Goal: Task Accomplishment & Management: Manage account settings

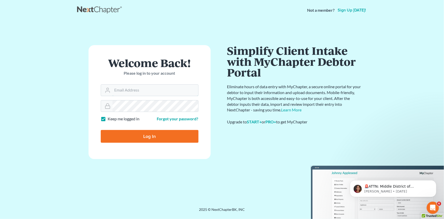
type input "[EMAIL_ADDRESS][DOMAIN_NAME]"
click at [126, 137] on input "Log In" at bounding box center [150, 136] width 98 height 13
type input "Thinking..."
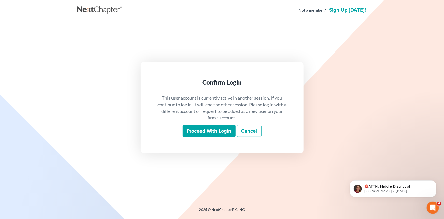
click at [202, 132] on input "Proceed with login" at bounding box center [209, 131] width 53 height 12
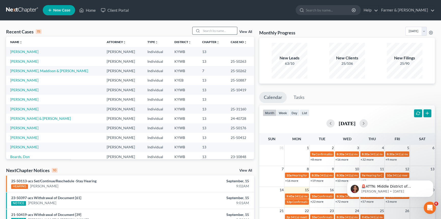
click at [215, 33] on input "search" at bounding box center [219, 30] width 36 height 7
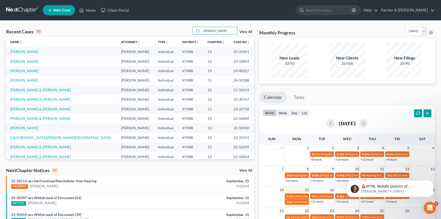
drag, startPoint x: 212, startPoint y: 31, endPoint x: 180, endPoint y: 31, distance: 31.6
click at [180, 31] on div "Recent Cases 15 Lee View All" at bounding box center [130, 32] width 248 height 10
type input "Deborah Lee"
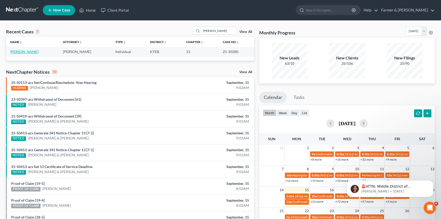
click at [16, 51] on link "Lee, Deborah" at bounding box center [24, 51] width 28 height 4
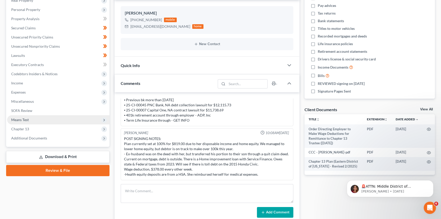
scroll to position [92, 0]
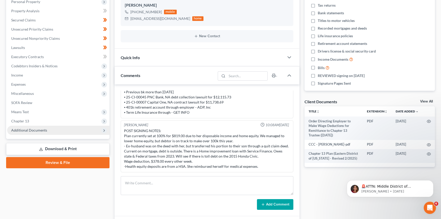
click at [26, 129] on span "Additional Documents" at bounding box center [29, 130] width 36 height 4
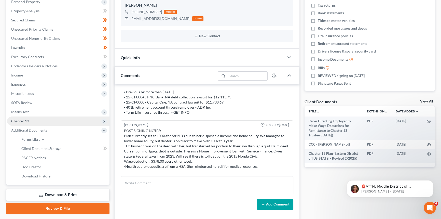
click at [21, 119] on span "Chapter 13" at bounding box center [20, 121] width 18 height 4
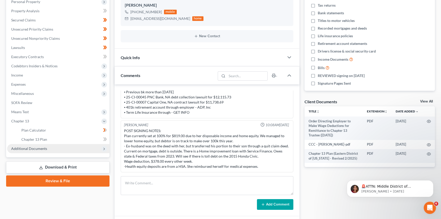
click at [28, 147] on span "Additional Documents" at bounding box center [29, 148] width 36 height 4
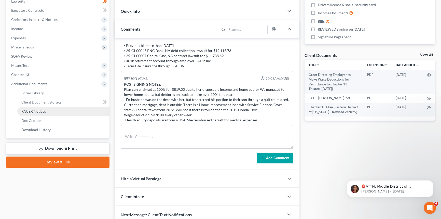
click at [31, 112] on span "PACER Notices" at bounding box center [33, 111] width 24 height 4
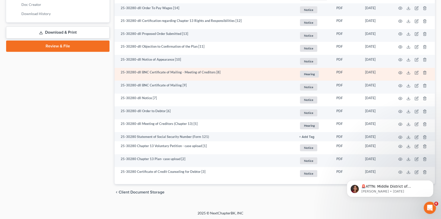
scroll to position [254, 0]
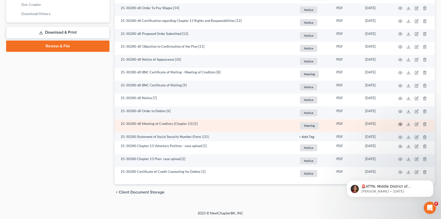
click at [400, 124] on circle "button" at bounding box center [399, 123] width 1 height 1
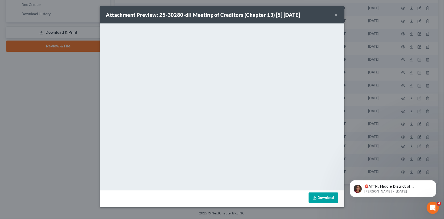
click at [336, 15] on button "×" at bounding box center [337, 15] width 4 height 6
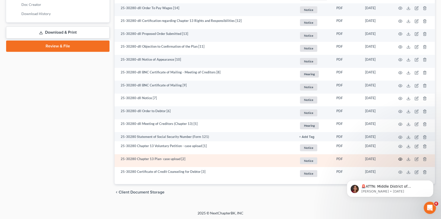
click at [401, 158] on icon "button" at bounding box center [400, 159] width 4 height 4
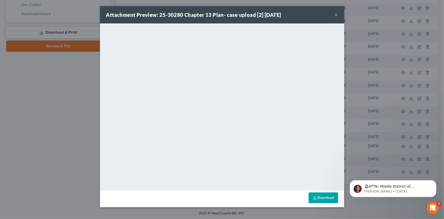
click at [338, 14] on button "×" at bounding box center [337, 15] width 4 height 6
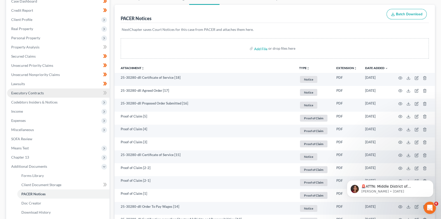
scroll to position [46, 0]
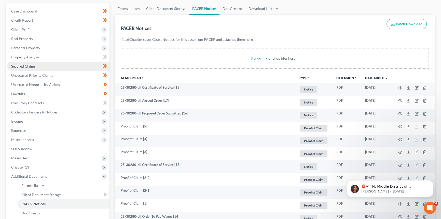
click at [38, 66] on link "Secured Claims" at bounding box center [58, 66] width 102 height 9
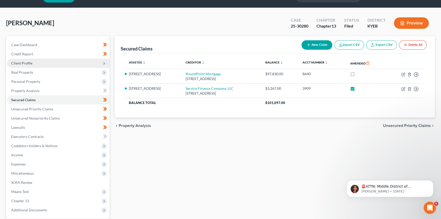
scroll to position [23, 0]
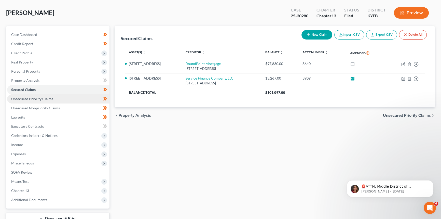
click at [34, 99] on span "Unsecured Priority Claims" at bounding box center [32, 98] width 42 height 4
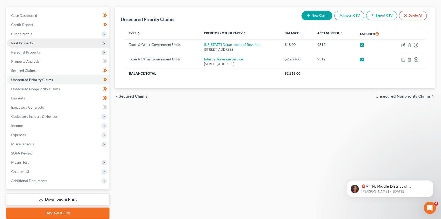
scroll to position [46, 0]
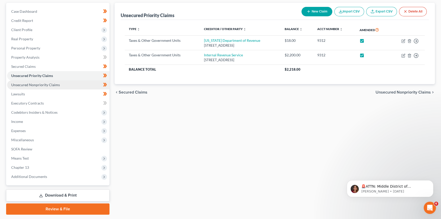
click at [41, 87] on link "Unsecured Nonpriority Claims" at bounding box center [58, 84] width 102 height 9
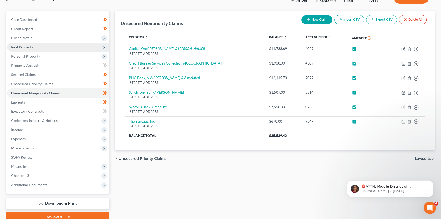
scroll to position [46, 0]
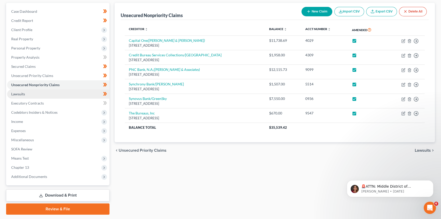
click at [44, 94] on link "Lawsuits" at bounding box center [58, 93] width 102 height 9
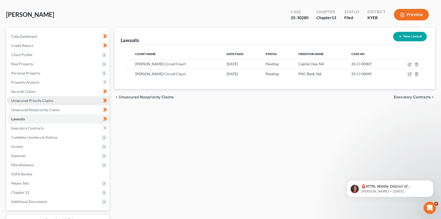
scroll to position [46, 0]
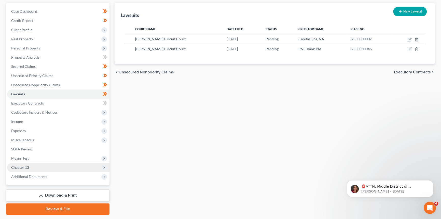
click at [25, 168] on span "Chapter 13" at bounding box center [20, 167] width 18 height 4
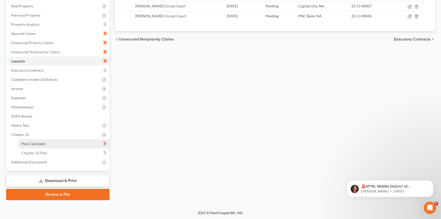
click at [33, 145] on link "Plan Calculator" at bounding box center [63, 143] width 92 height 9
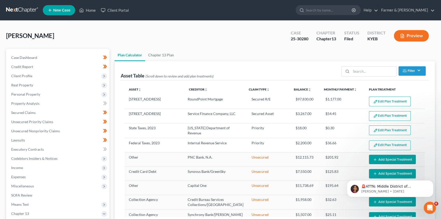
select select "59"
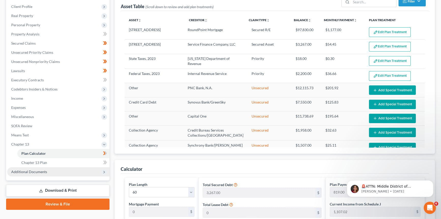
drag, startPoint x: 34, startPoint y: 183, endPoint x: 34, endPoint y: 172, distance: 10.9
click at [34, 184] on link "Download & Print" at bounding box center [57, 190] width 103 height 12
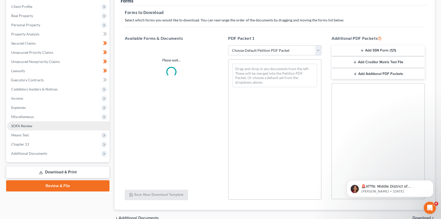
scroll to position [12, 0]
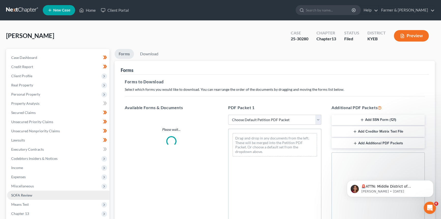
click at [34, 172] on span "Expenses" at bounding box center [58, 176] width 102 height 9
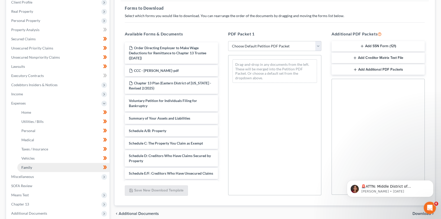
scroll to position [116, 0]
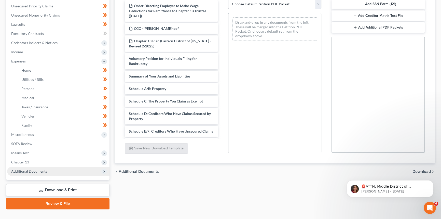
click at [36, 171] on span "Additional Documents" at bounding box center [29, 171] width 36 height 4
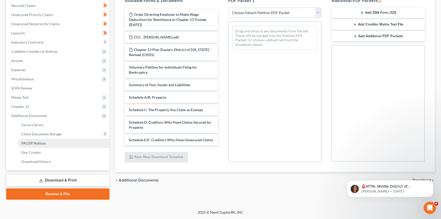
scroll to position [106, 0]
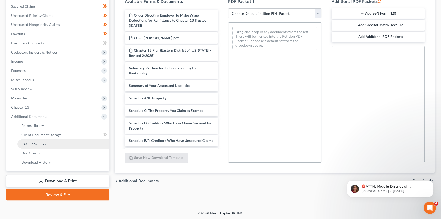
click at [49, 140] on link "PACER Notices" at bounding box center [63, 143] width 92 height 9
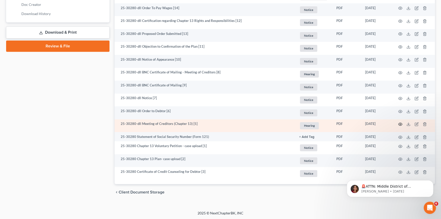
click at [401, 123] on icon "button" at bounding box center [400, 124] width 4 height 4
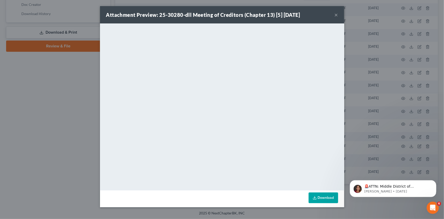
click at [337, 15] on button "×" at bounding box center [337, 15] width 4 height 6
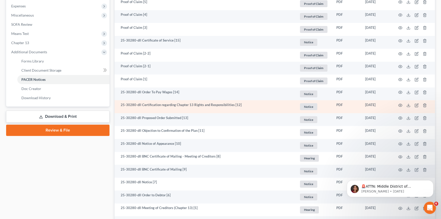
scroll to position [162, 0]
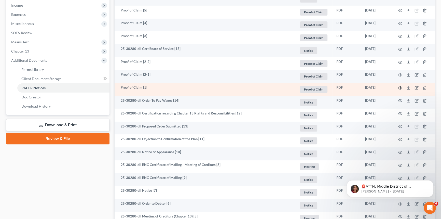
click at [400, 87] on circle "button" at bounding box center [399, 87] width 1 height 1
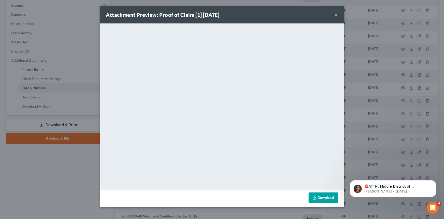
click at [337, 15] on button "×" at bounding box center [337, 15] width 4 height 6
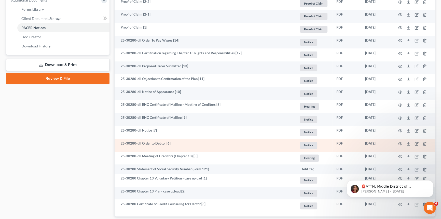
scroll to position [232, 0]
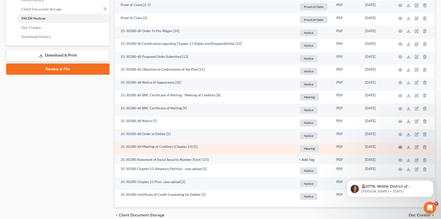
click at [401, 145] on icon "button" at bounding box center [400, 147] width 4 height 4
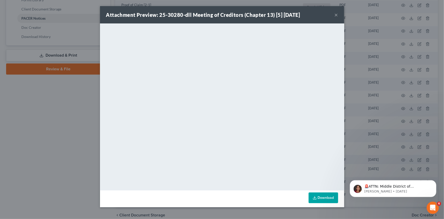
click at [336, 16] on button "×" at bounding box center [337, 15] width 4 height 6
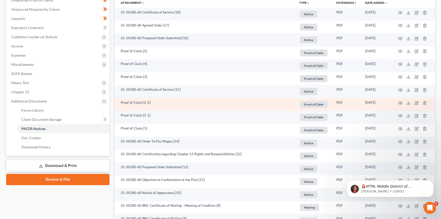
scroll to position [116, 0]
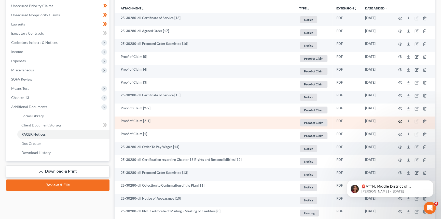
click at [398, 120] on icon "button" at bounding box center [400, 121] width 4 height 4
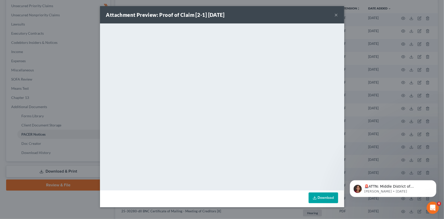
click at [335, 15] on button "×" at bounding box center [337, 15] width 4 height 6
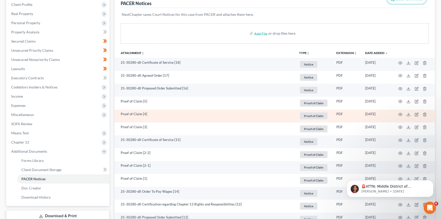
scroll to position [69, 0]
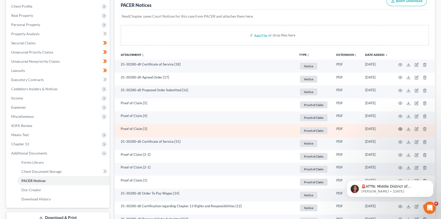
click at [399, 127] on icon "button" at bounding box center [400, 129] width 4 height 4
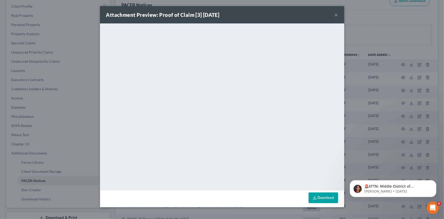
click at [337, 13] on button "×" at bounding box center [337, 15] width 4 height 6
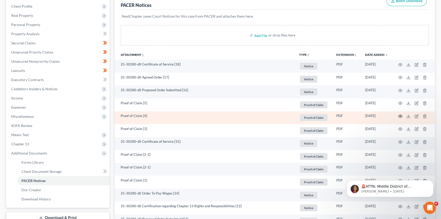
click at [399, 115] on icon "button" at bounding box center [400, 116] width 4 height 4
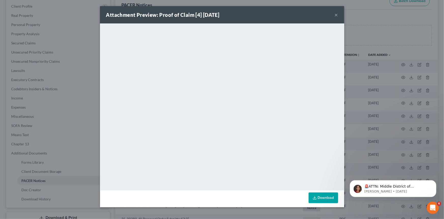
click at [336, 14] on button "×" at bounding box center [337, 15] width 4 height 6
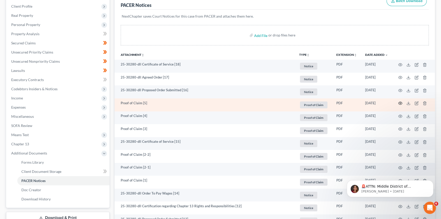
click at [398, 103] on icon "button" at bounding box center [400, 103] width 4 height 4
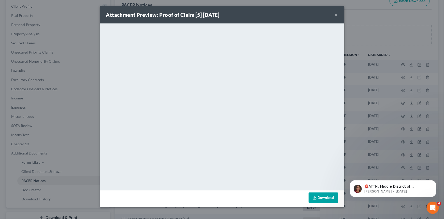
click at [337, 15] on button "×" at bounding box center [337, 15] width 4 height 6
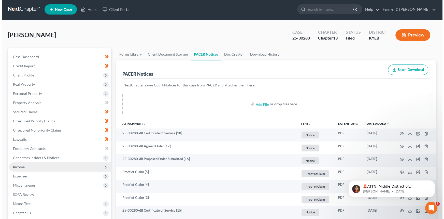
scroll to position [0, 0]
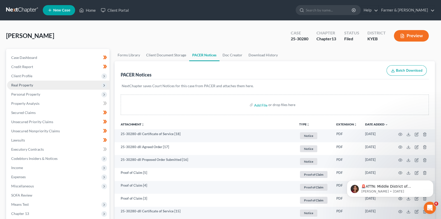
click at [44, 87] on span "Real Property" at bounding box center [58, 84] width 102 height 9
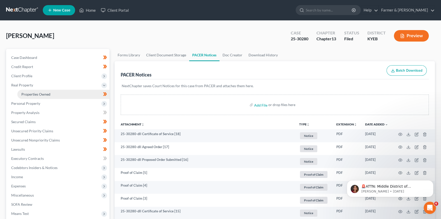
click at [43, 92] on span "Properties Owned" at bounding box center [35, 94] width 29 height 4
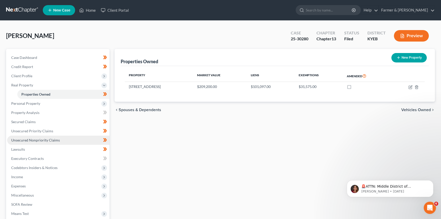
click at [52, 139] on span "Unsecured Nonpriority Claims" at bounding box center [35, 140] width 49 height 4
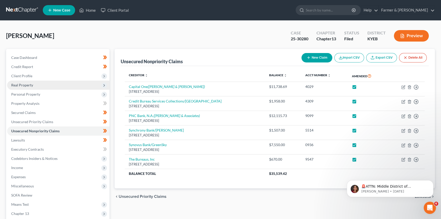
click at [38, 86] on span "Real Property" at bounding box center [58, 84] width 102 height 9
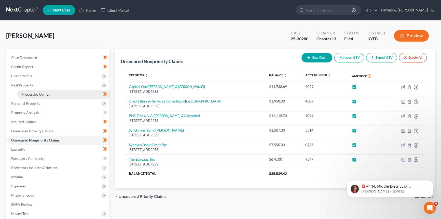
click at [38, 92] on span "Properties Owned" at bounding box center [35, 94] width 29 height 4
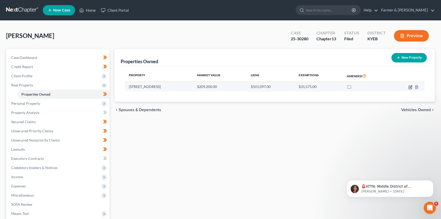
click at [411, 86] on icon "button" at bounding box center [410, 87] width 4 height 4
select select "18"
select select "0"
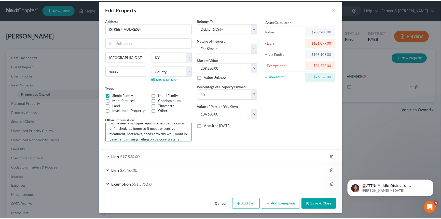
scroll to position [32, 0]
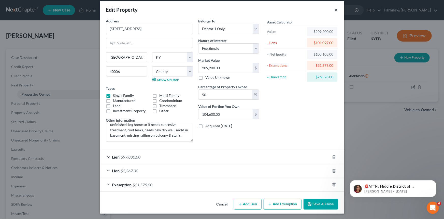
click at [335, 11] on button "×" at bounding box center [337, 10] width 4 height 6
